Goal: Navigation & Orientation: Find specific page/section

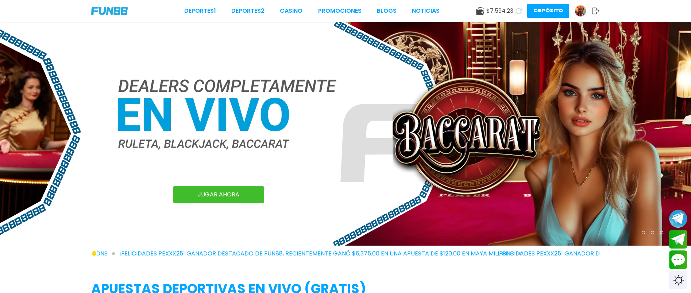
click at [586, 92] on img at bounding box center [345, 134] width 691 height 224
click at [580, 10] on img at bounding box center [580, 10] width 11 height 11
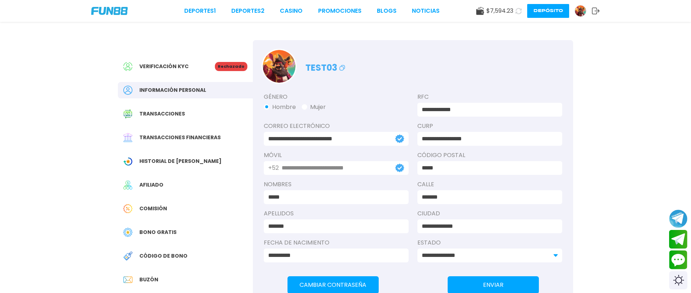
click at [340, 18] on div "Deportes 1 Deportes 2 CASINO Promociones BLOGS NOTICIAS $ 7,594.23 Depósito" at bounding box center [345, 11] width 691 height 22
click at [344, 12] on link "Promociones" at bounding box center [339, 11] width 43 height 9
